Goal: Information Seeking & Learning: Learn about a topic

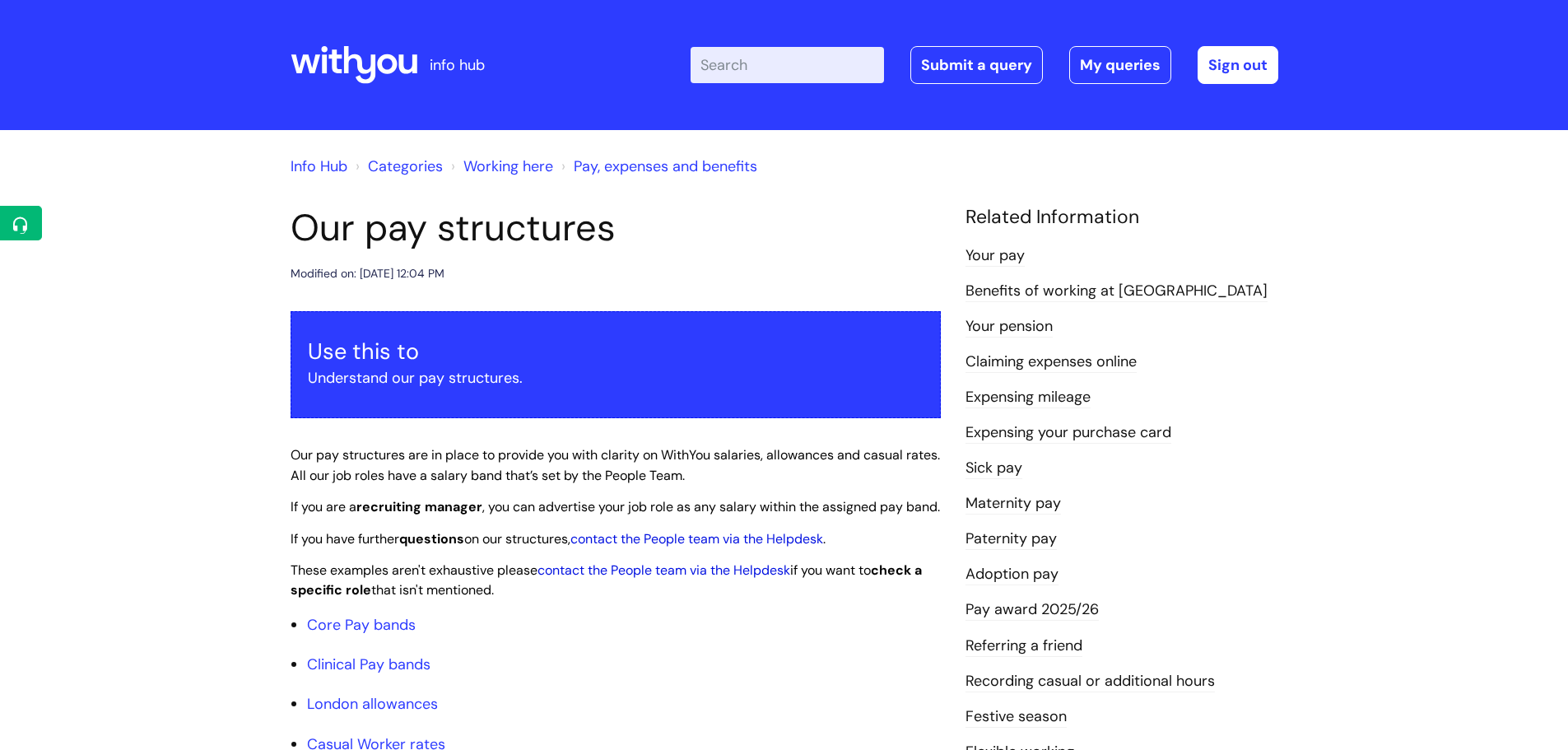
click at [779, 59] on input "Enter your search term here..." at bounding box center [787, 65] width 194 height 36
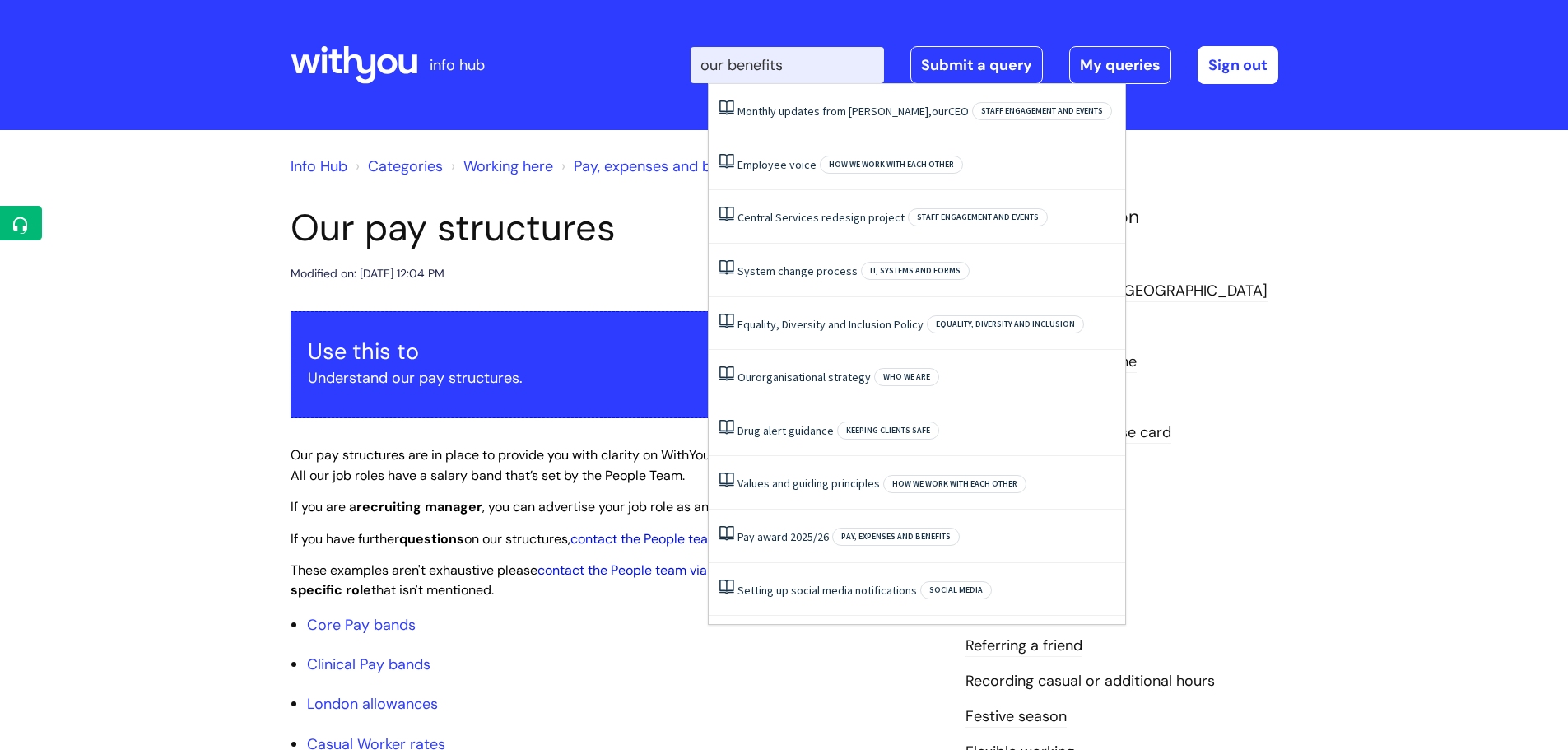
type input "our benefits"
click button "Search" at bounding box center [0, 0] width 0 height 0
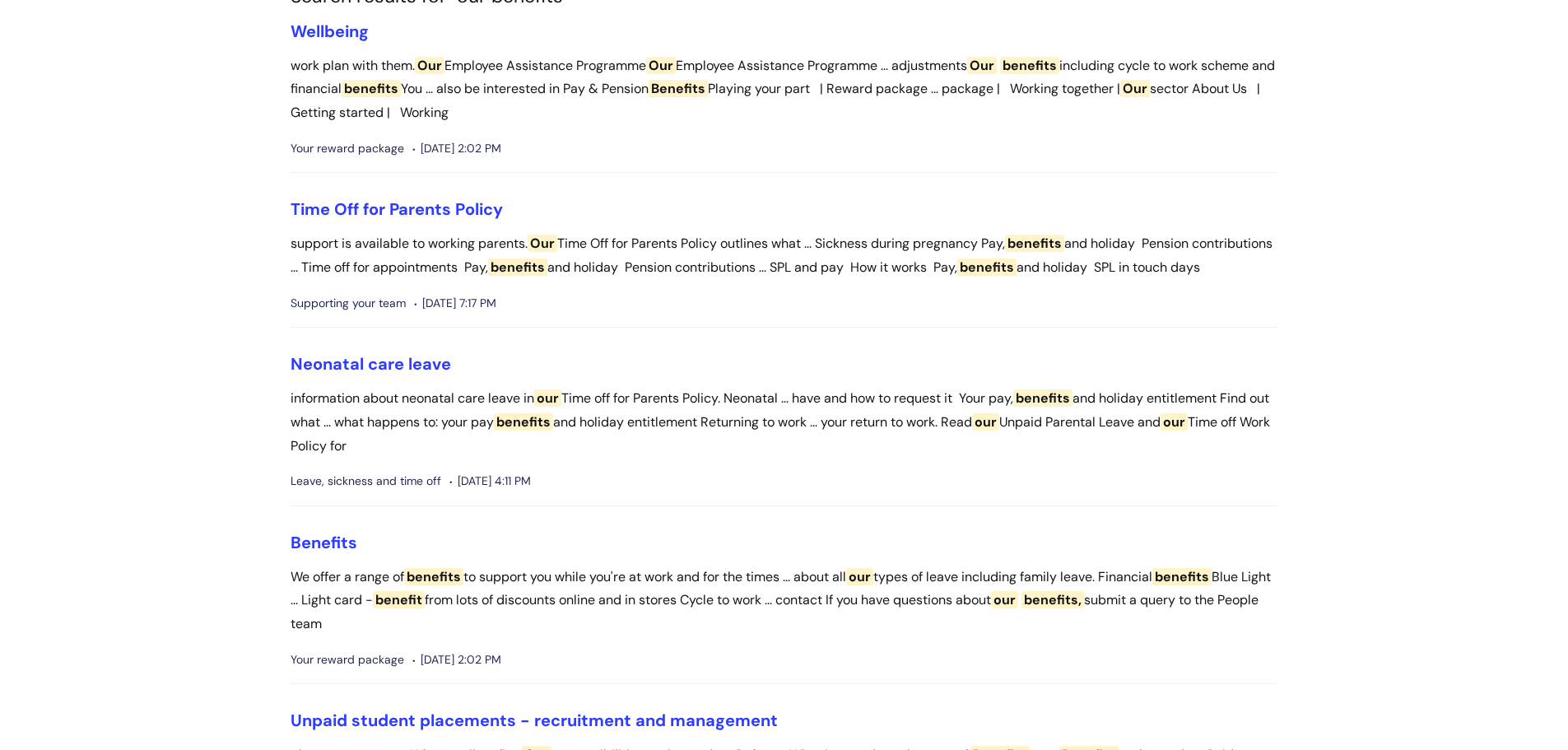
scroll to position [247, 0]
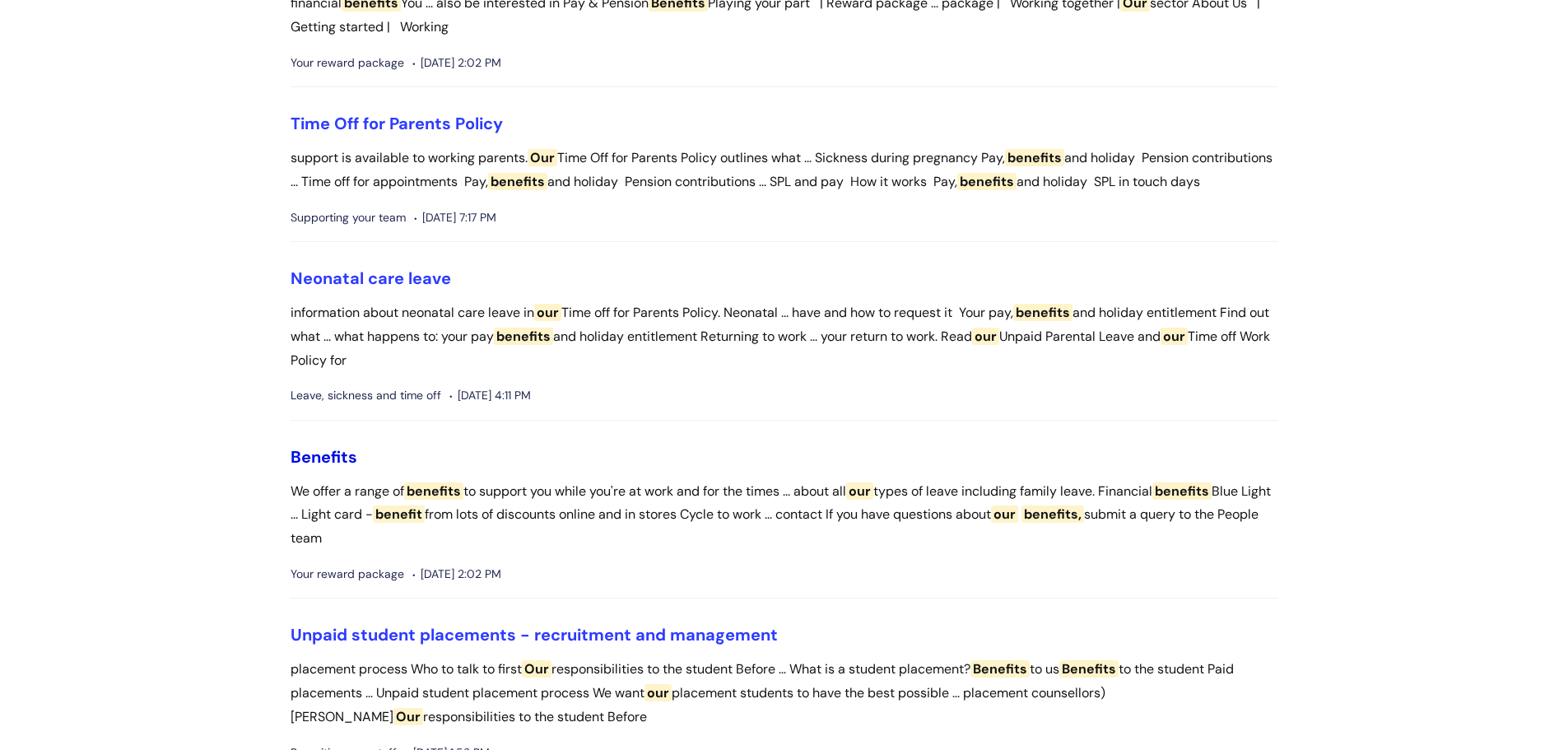
click at [311, 468] on span "Benefits" at bounding box center [324, 457] width 67 height 21
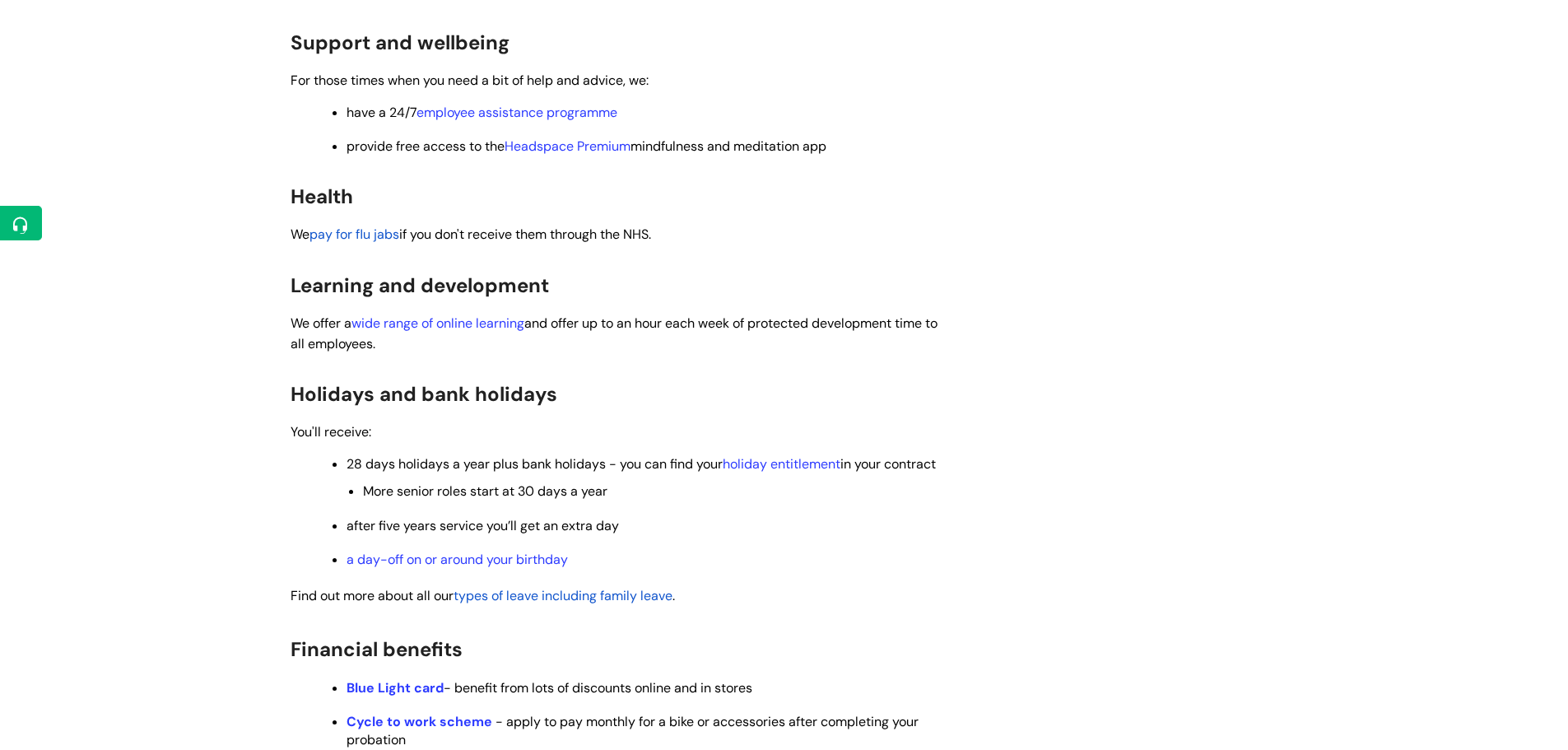
scroll to position [412, 0]
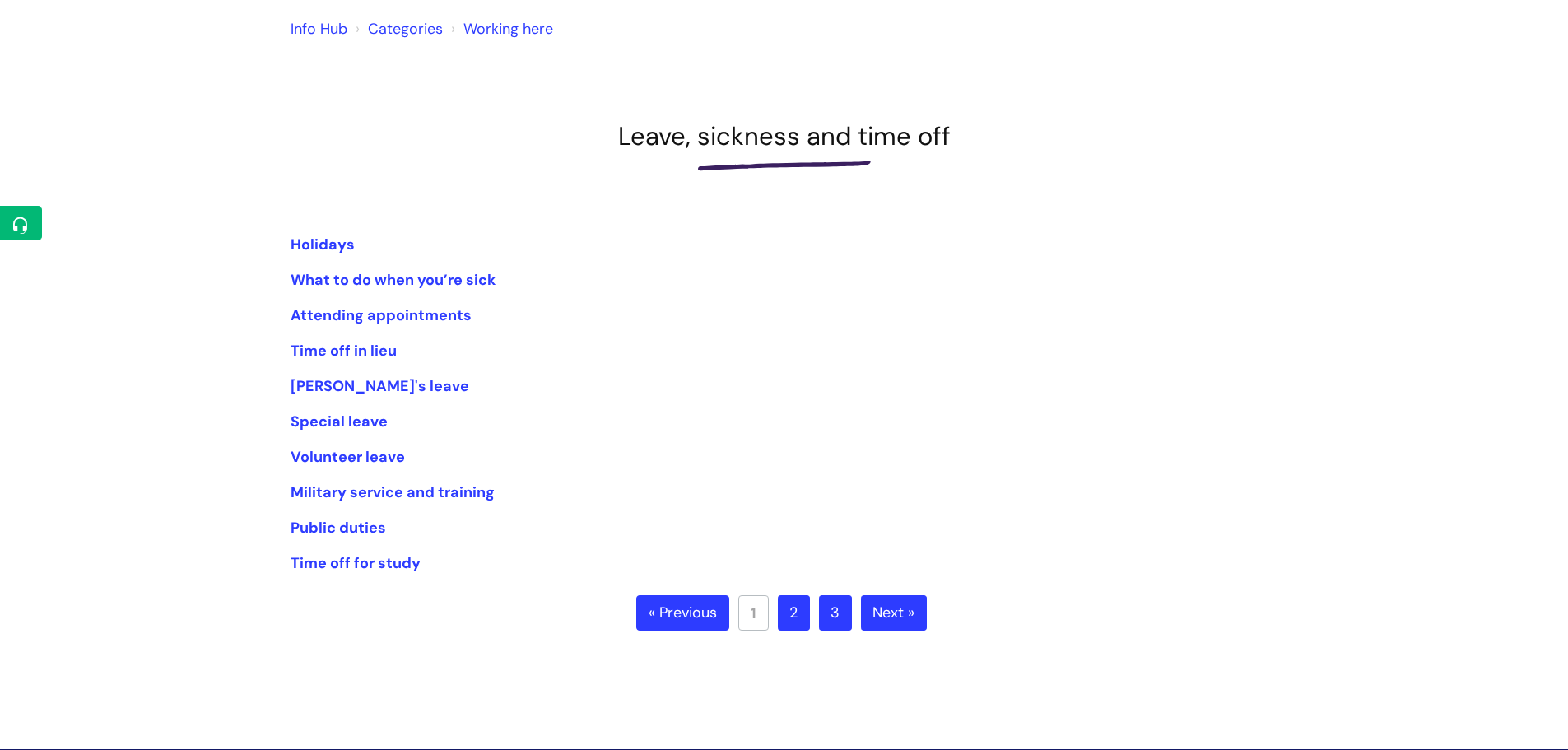
scroll to position [131, 0]
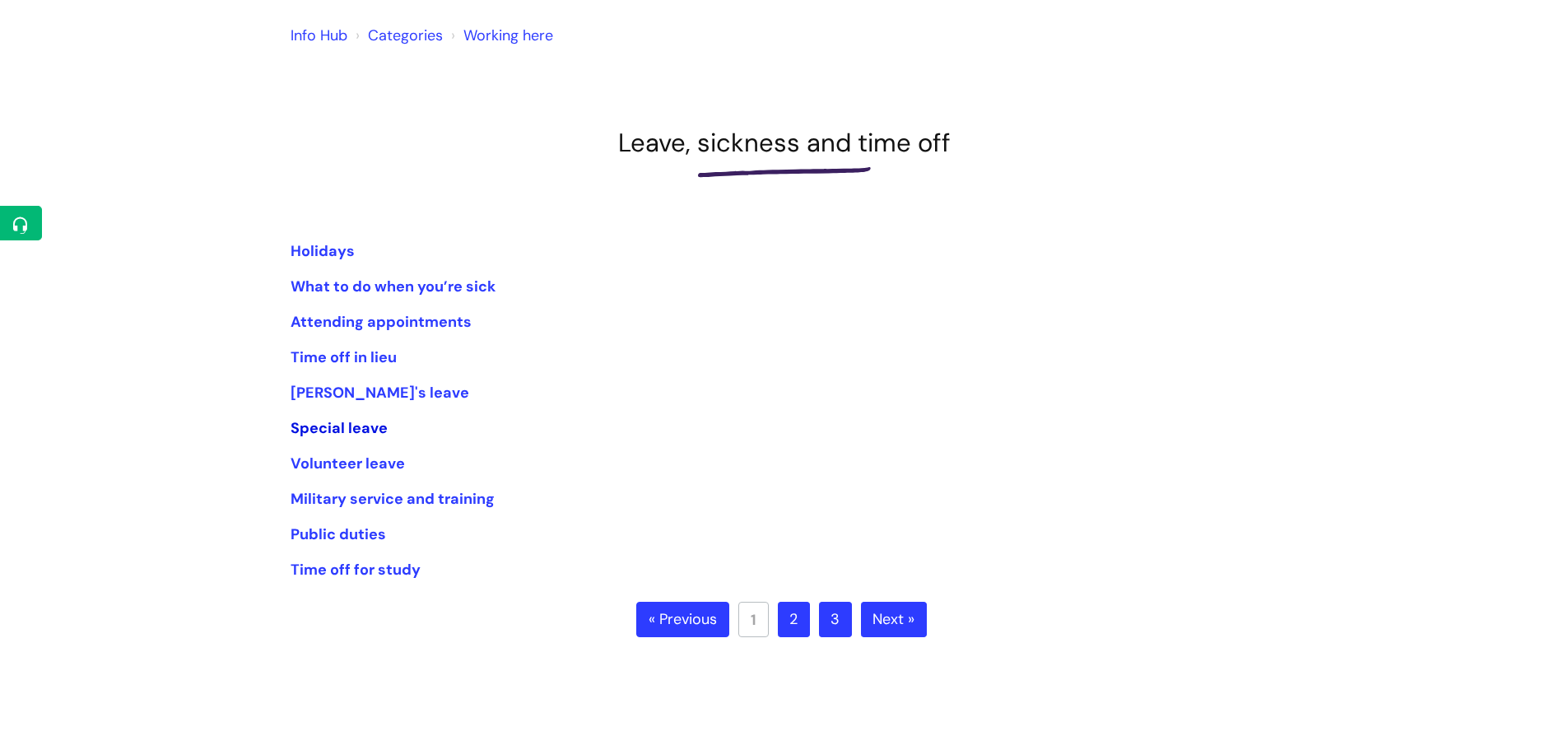
click at [349, 428] on link "Special leave" at bounding box center [339, 429] width 97 height 20
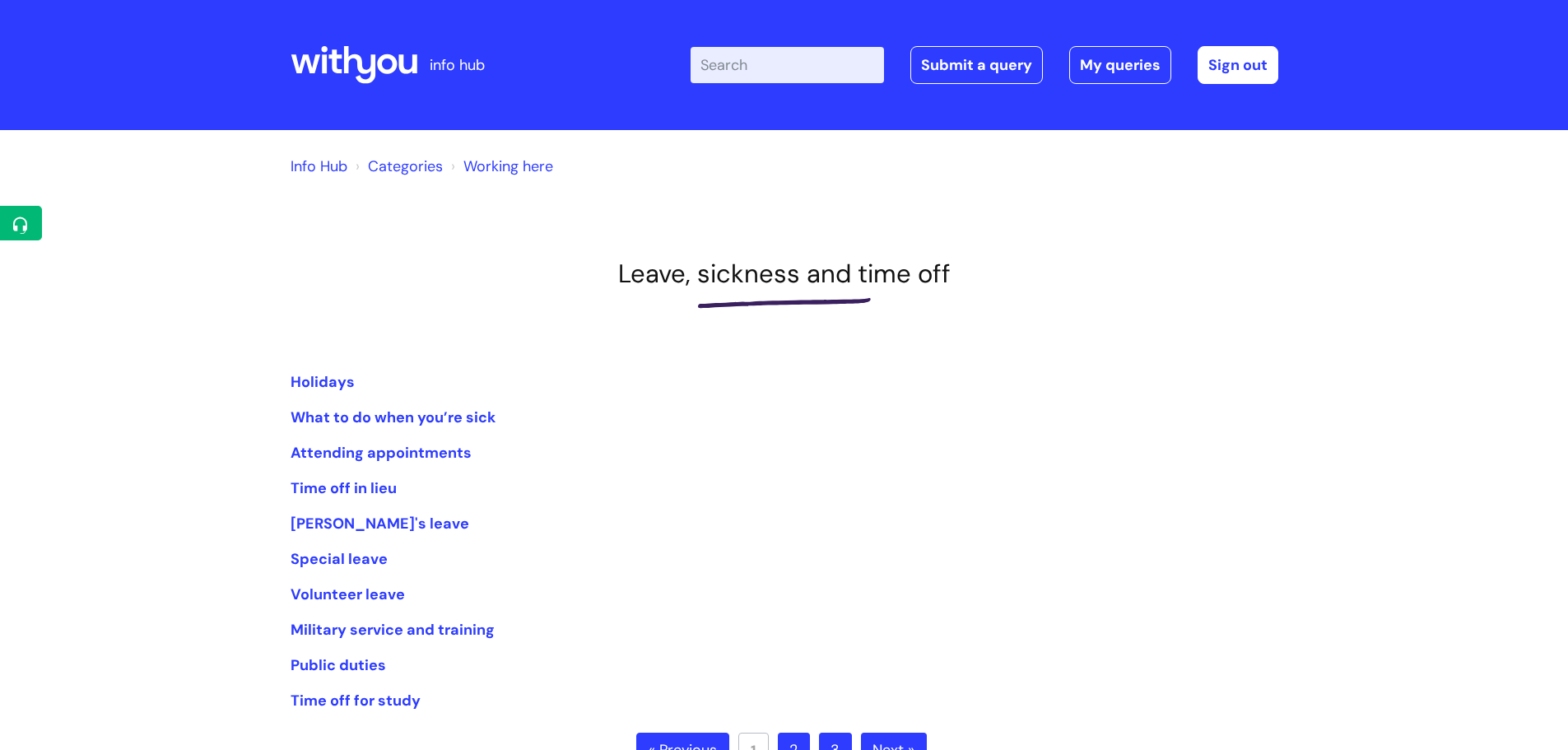
scroll to position [131, 0]
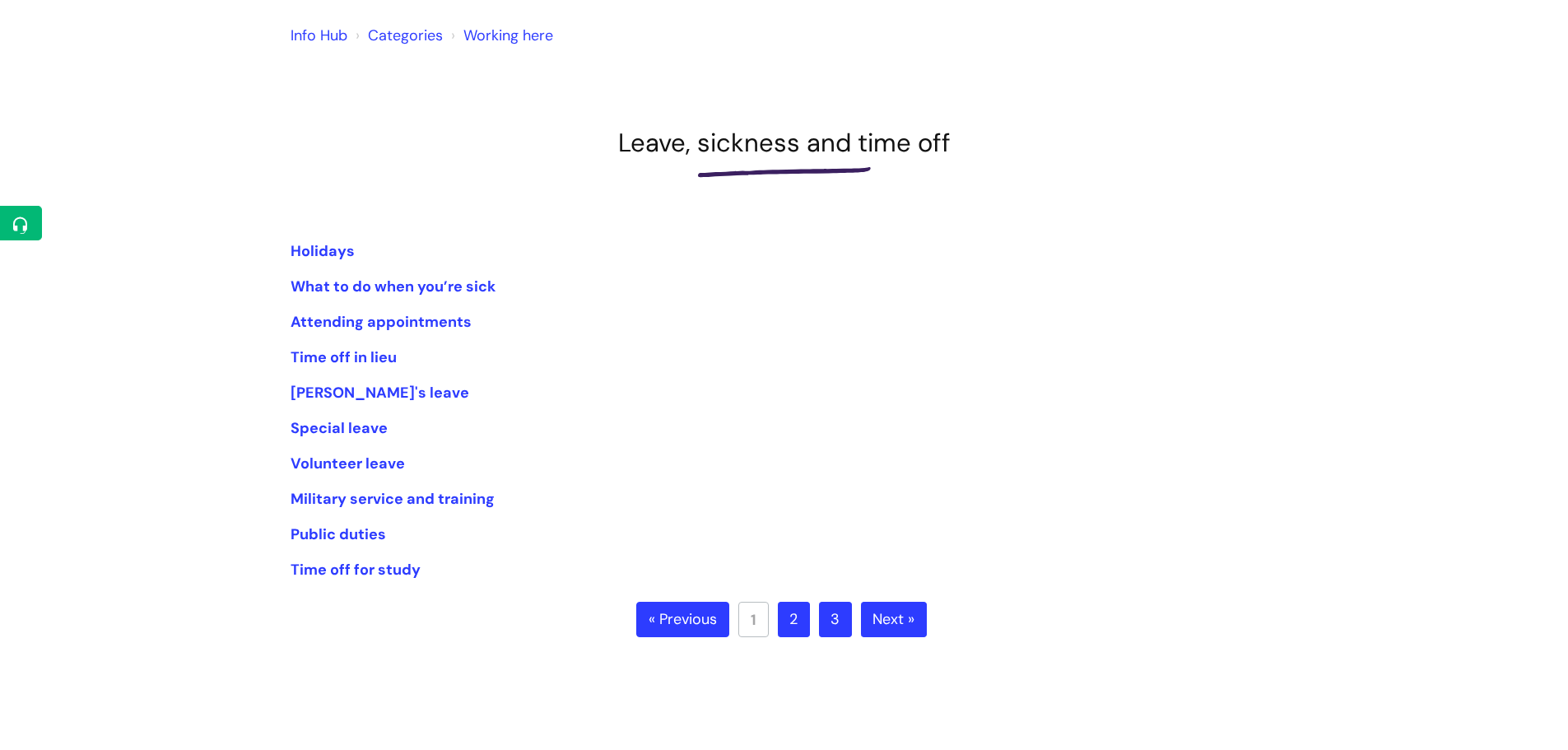
click at [798, 621] on link "2" at bounding box center [793, 620] width 32 height 36
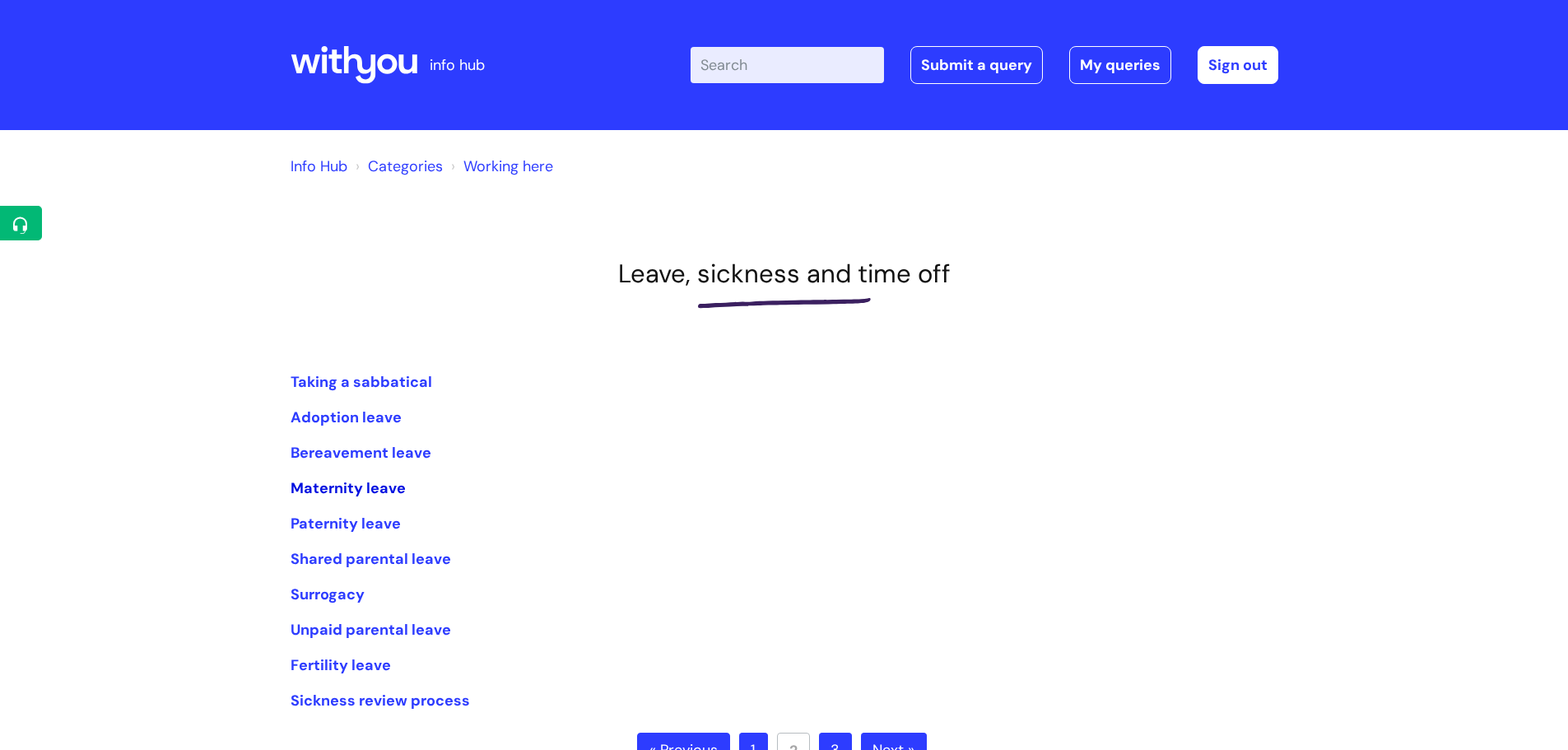
click at [354, 490] on link "Maternity leave" at bounding box center [349, 489] width 115 height 20
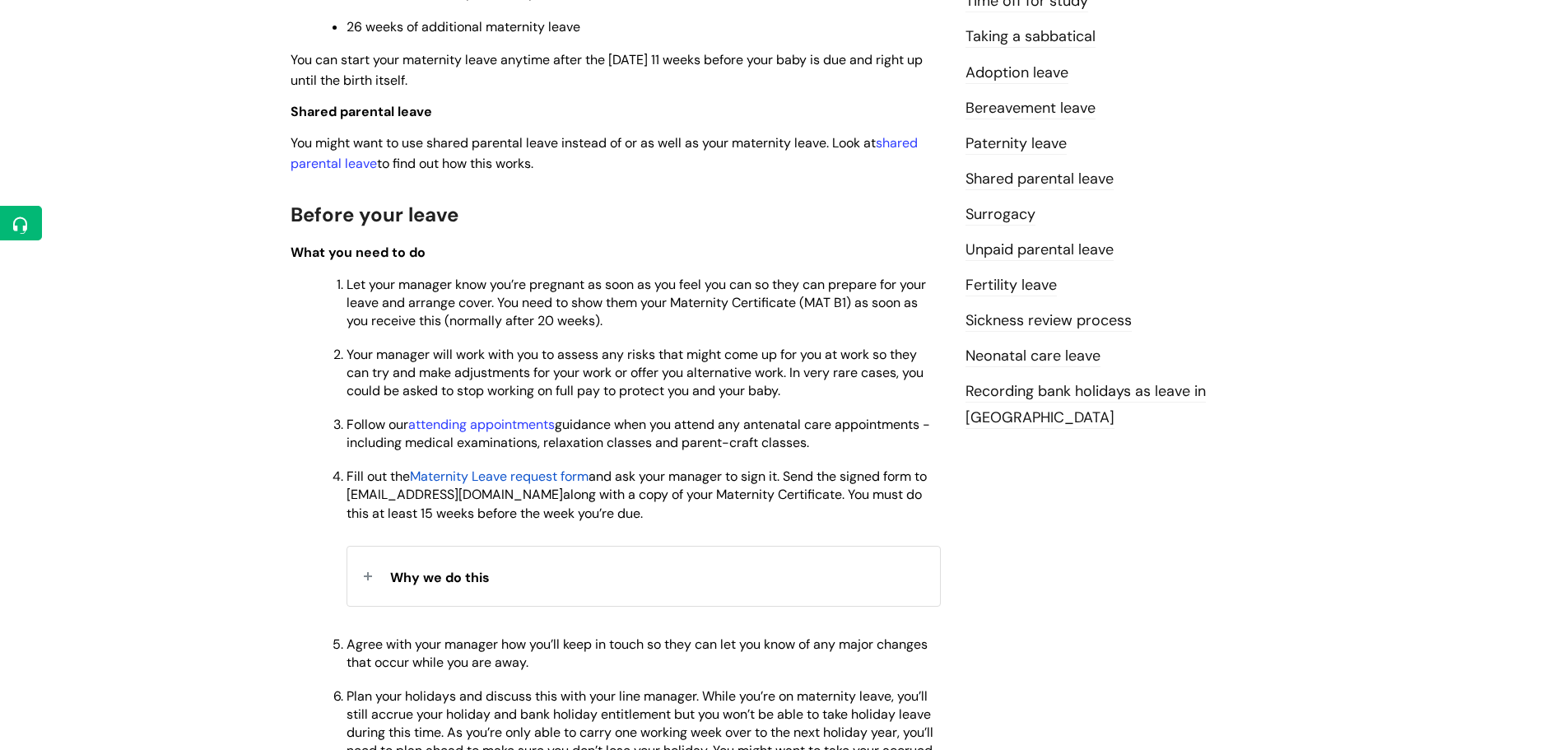
scroll to position [576, 0]
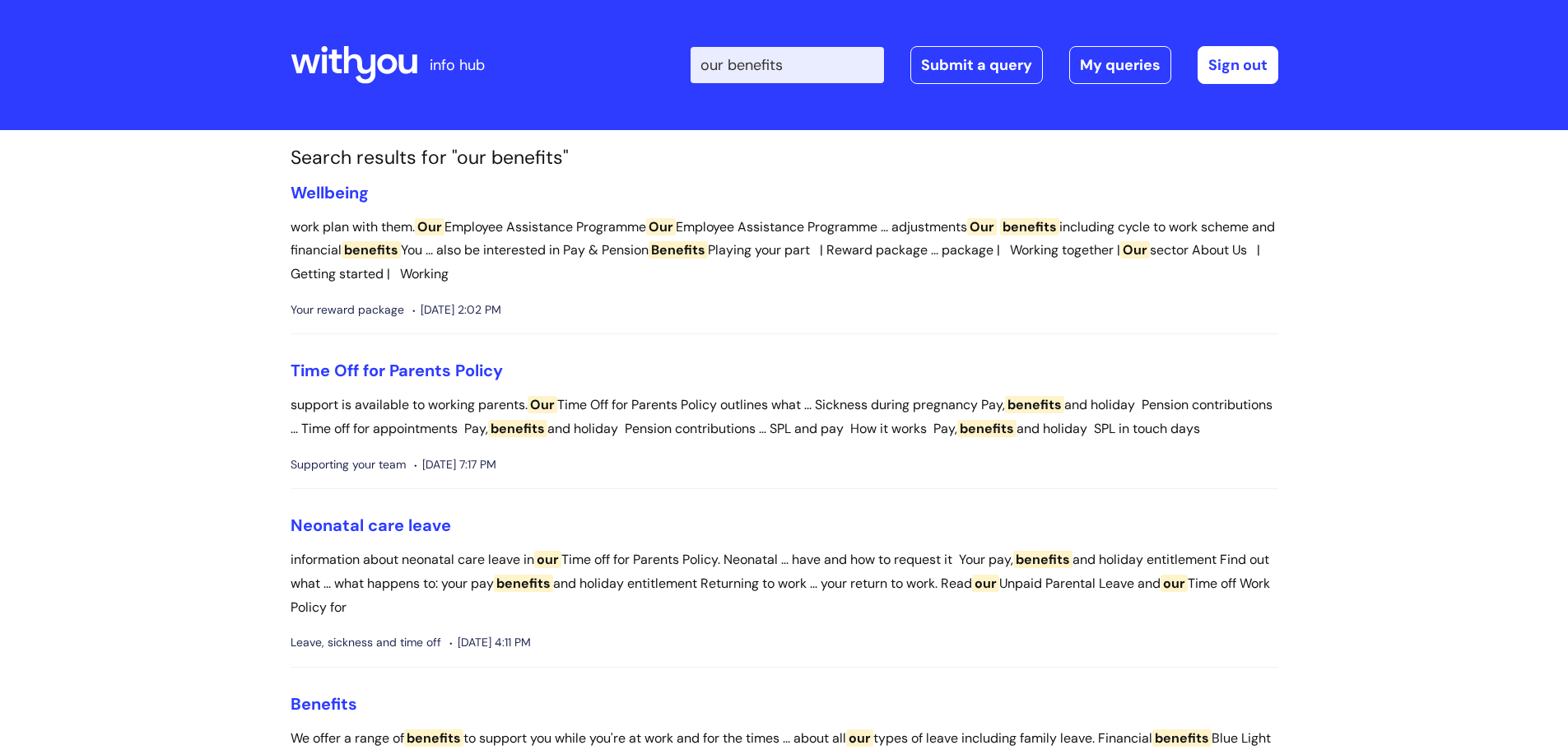
scroll to position [245, 0]
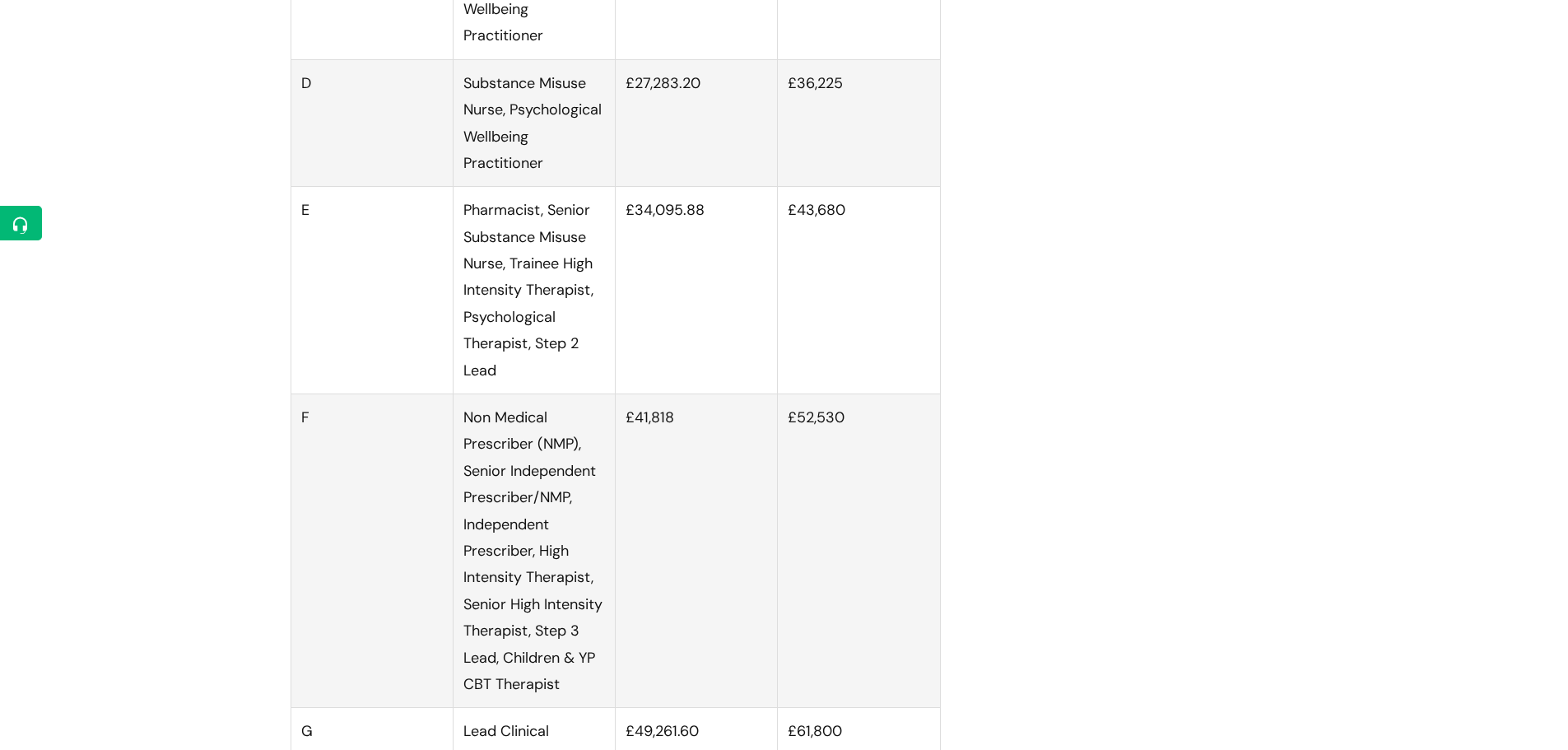
scroll to position [2388, 0]
